Goal: Obtain resource: Download file/media

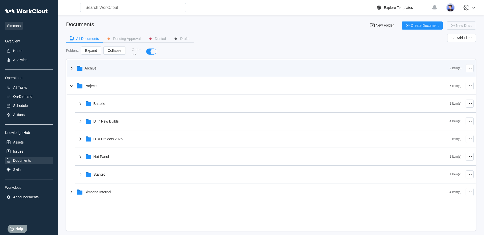
click at [93, 67] on div "Archive" at bounding box center [91, 68] width 12 height 4
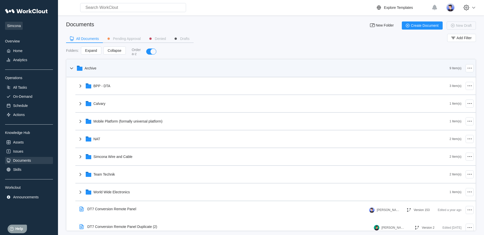
click at [93, 67] on div "Archive" at bounding box center [91, 68] width 12 height 4
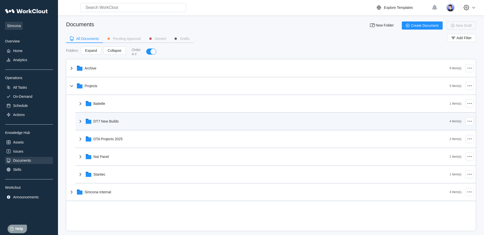
click at [95, 125] on div "DT7 New Builds" at bounding box center [263, 120] width 372 height 13
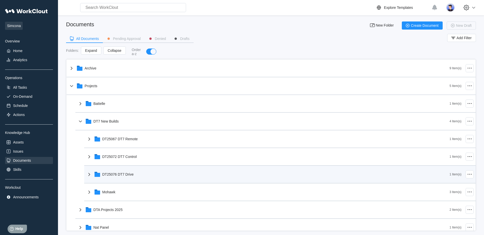
click at [123, 175] on div "DT25076 DT7 Drive" at bounding box center [118, 174] width 32 height 4
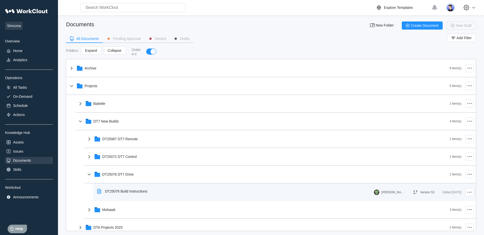
click at [123, 189] on div "DT25076 Build Instructions" at bounding box center [123, 191] width 56 height 12
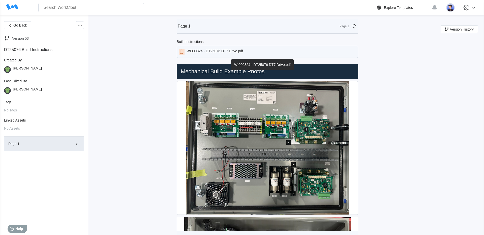
click at [204, 55] on div "WI000324 - DT25076 DT7 Drive.pdf" at bounding box center [268, 52] width 182 height 12
